Goal: Transaction & Acquisition: Book appointment/travel/reservation

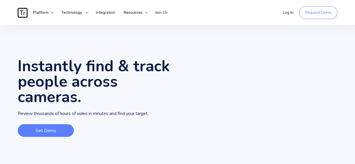
click at [45, 125] on link "Get Demo" at bounding box center [46, 130] width 56 height 13
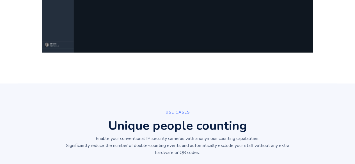
scroll to position [828, 0]
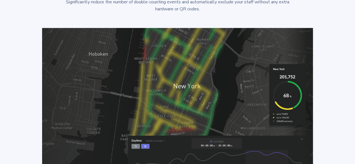
click at [197, 90] on img at bounding box center [177, 104] width 271 height 152
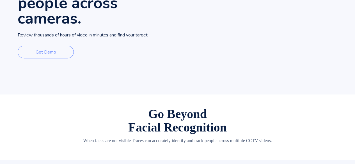
scroll to position [0, 0]
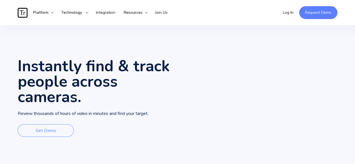
click at [314, 15] on link "Request Demo" at bounding box center [318, 12] width 38 height 13
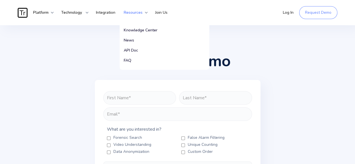
click at [132, 10] on div "Resources" at bounding box center [133, 13] width 19 height 6
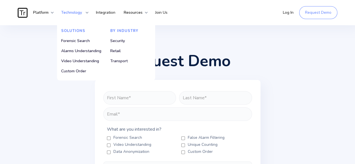
click at [76, 14] on strong "Technology" at bounding box center [71, 12] width 21 height 5
